Goal: Navigation & Orientation: Find specific page/section

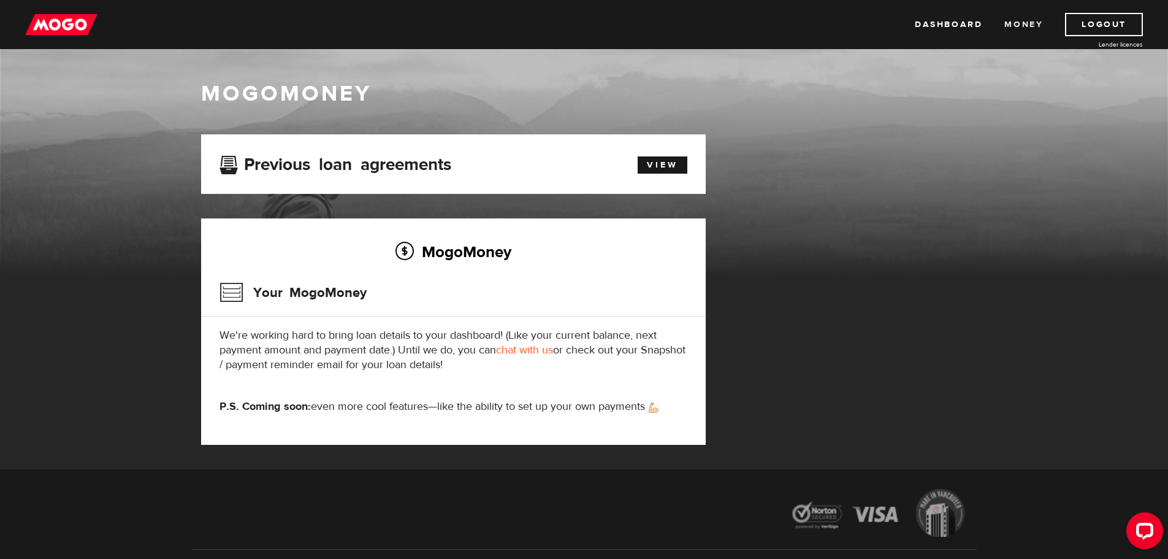
click at [1015, 23] on link "Money" at bounding box center [1023, 24] width 39 height 23
click at [666, 167] on link "View" at bounding box center [663, 164] width 50 height 17
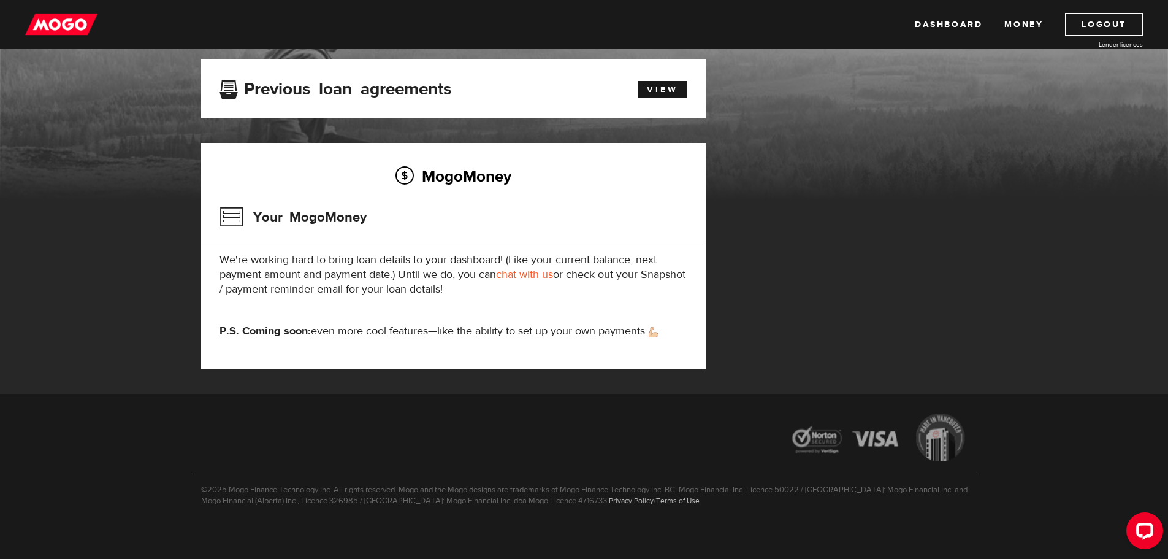
scroll to position [82, 0]
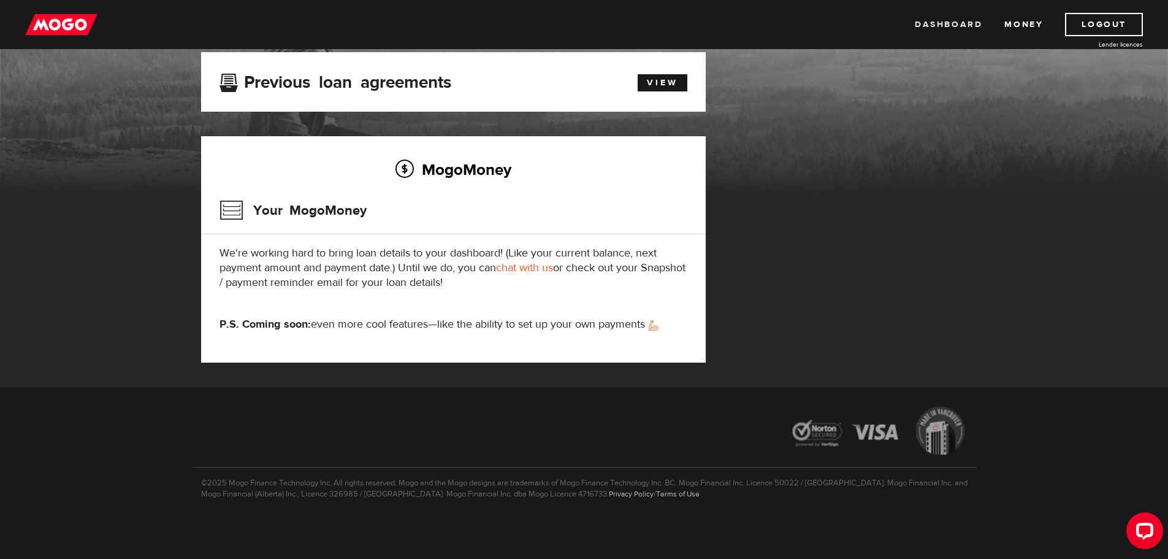
click at [961, 25] on link "Dashboard" at bounding box center [948, 24] width 67 height 23
